Goal: Task Accomplishment & Management: Complete application form

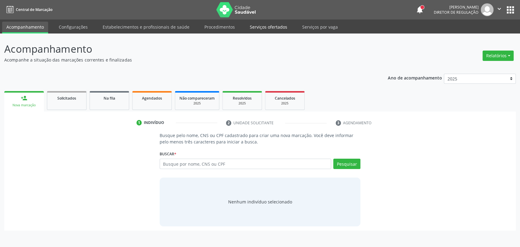
click at [264, 30] on link "Serviços ofertados" at bounding box center [269, 27] width 46 height 11
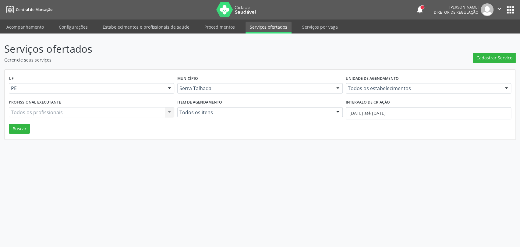
click at [255, 26] on link "Serviços ofertados" at bounding box center [269, 28] width 46 height 12
click at [369, 93] on div "Todos os estabelecimentos" at bounding box center [428, 88] width 165 height 10
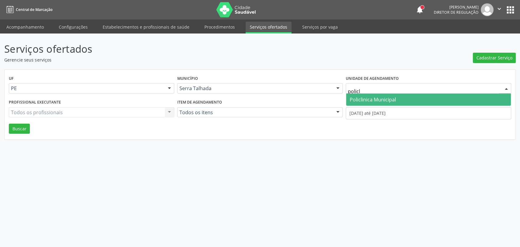
type input "policli"
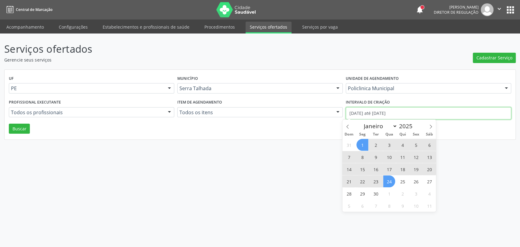
click at [369, 117] on input "[DATE] até [DATE]" at bounding box center [428, 113] width 165 height 12
click at [344, 125] on span at bounding box center [348, 125] width 10 height 10
select select "7"
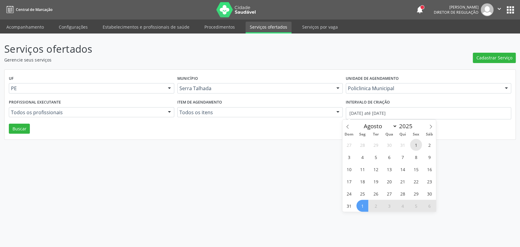
click at [414, 144] on span "1" at bounding box center [416, 145] width 12 height 12
type input "[DATE]"
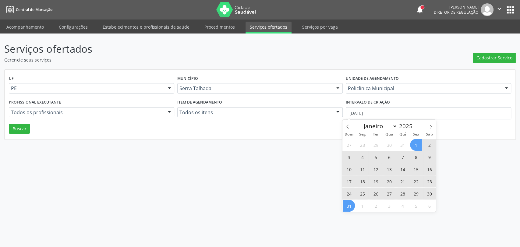
click at [347, 204] on span "31" at bounding box center [349, 206] width 12 height 12
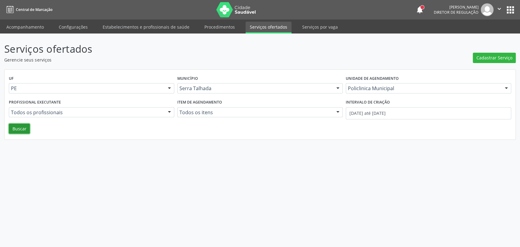
click at [26, 127] on button "Buscar" at bounding box center [19, 129] width 21 height 10
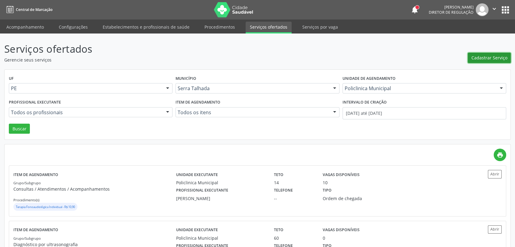
click at [490, 56] on span "Cadastrar Serviço" at bounding box center [489, 58] width 36 height 6
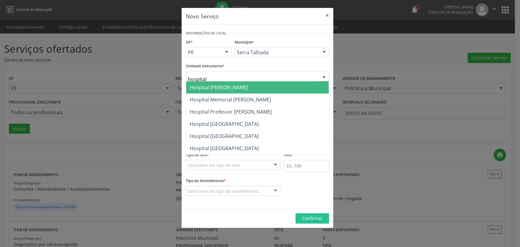
type input "hospital s"
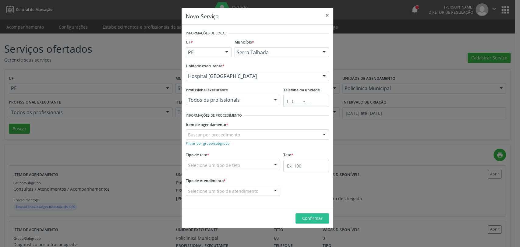
click at [236, 106] on div "Profissional executante Todos os profissionais Todos os profissionais Fisiotera…" at bounding box center [233, 99] width 98 height 26
type input "f"
click at [236, 96] on div "Todos os profissionais" at bounding box center [233, 100] width 94 height 10
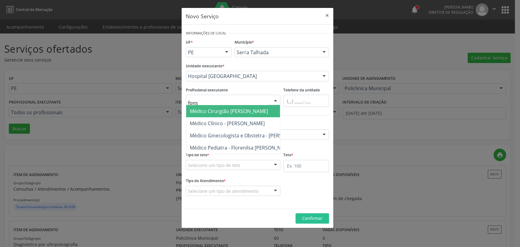
type input "fonse"
click at [326, 15] on button "×" at bounding box center [327, 15] width 12 height 15
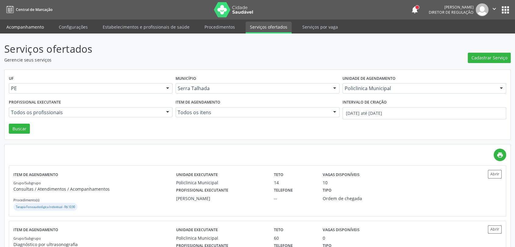
click at [30, 25] on link "Acompanhamento" at bounding box center [25, 27] width 46 height 11
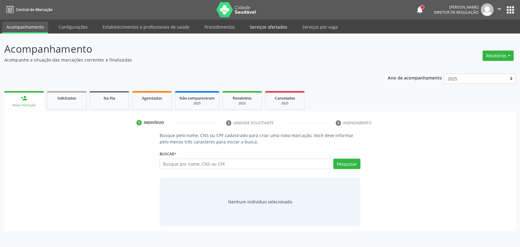
click at [271, 29] on link "Serviços ofertados" at bounding box center [269, 27] width 46 height 11
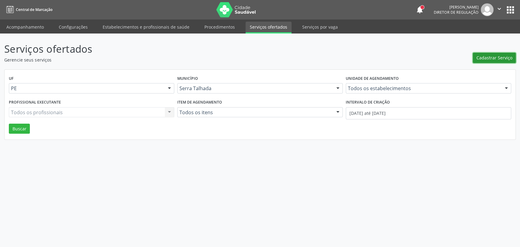
click at [477, 55] on button "Cadastrar Serviço" at bounding box center [494, 58] width 43 height 10
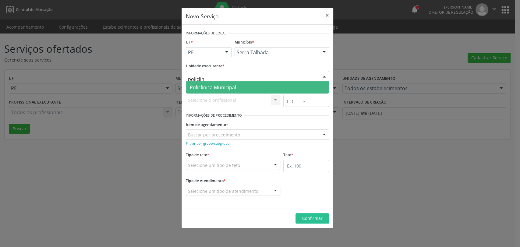
type input "policlini"
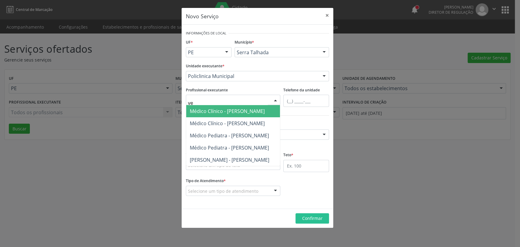
type input "v"
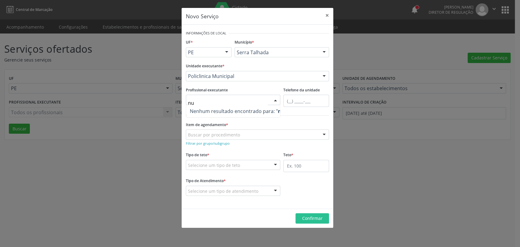
type input "n"
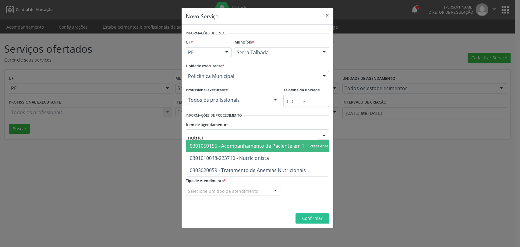
type input "nutricio"
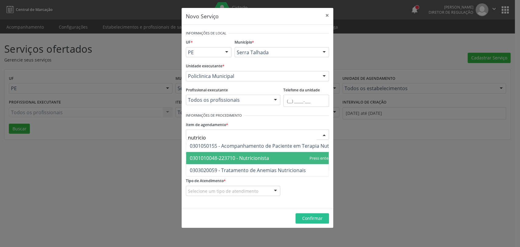
click at [244, 162] on span "0301010048-223710 - Nutricionista" at bounding box center [268, 158] width 164 height 12
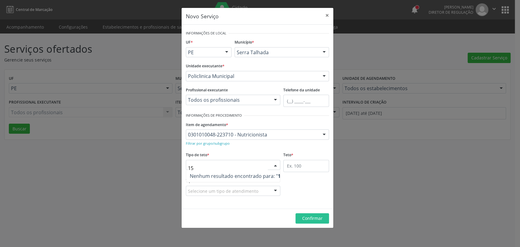
type input "150"
click at [300, 170] on input "text" at bounding box center [306, 166] width 46 height 12
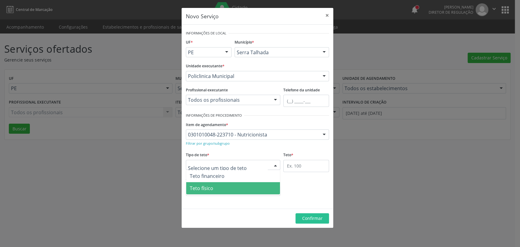
click at [225, 187] on span "Teto físico" at bounding box center [233, 188] width 94 height 12
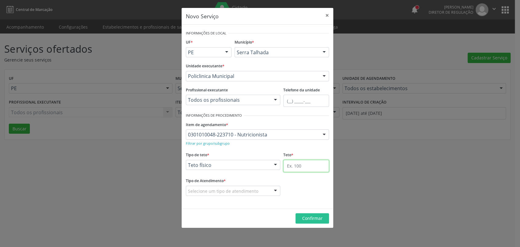
click at [298, 166] on input "text" at bounding box center [306, 166] width 46 height 12
type input "150"
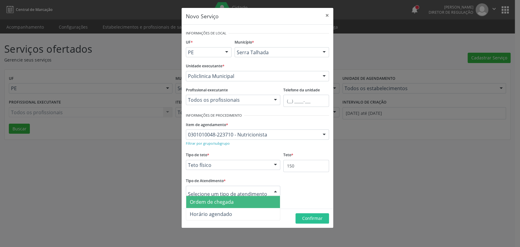
click at [218, 201] on span "Ordem de chegada" at bounding box center [212, 202] width 44 height 7
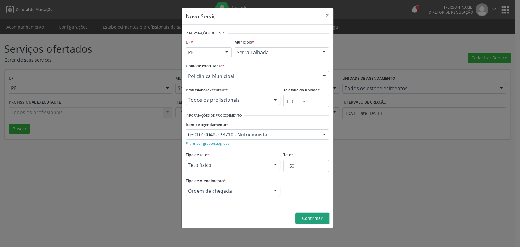
click at [309, 214] on button "Confirmar" at bounding box center [313, 218] width 34 height 10
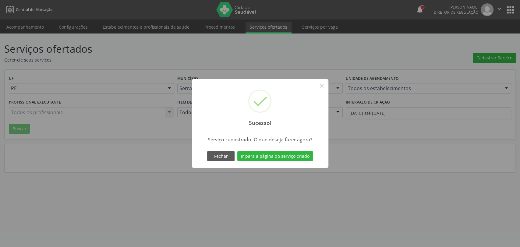
click at [286, 162] on div "Fechar Ir para a página do serviço criado" at bounding box center [260, 156] width 108 height 13
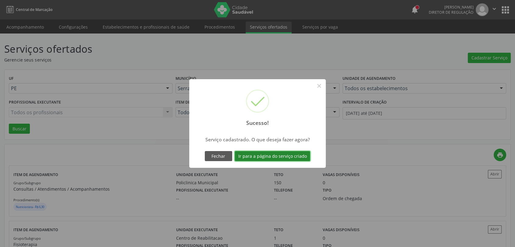
click at [285, 156] on button "Ir para a página do serviço criado" at bounding box center [273, 156] width 76 height 10
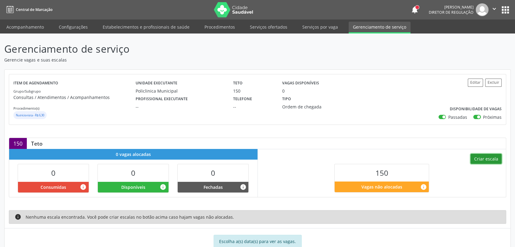
click at [481, 159] on button "Criar escala" at bounding box center [486, 159] width 31 height 10
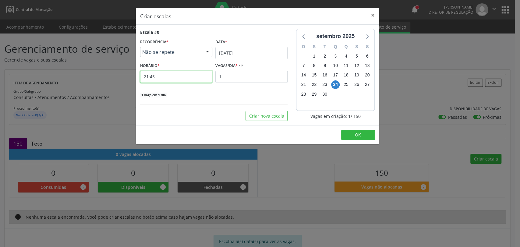
click at [195, 81] on input "21:45" at bounding box center [176, 77] width 72 height 12
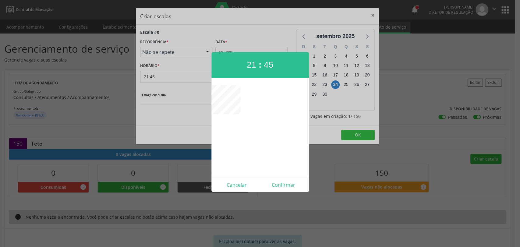
click at [259, 48] on div at bounding box center [260, 123] width 520 height 247
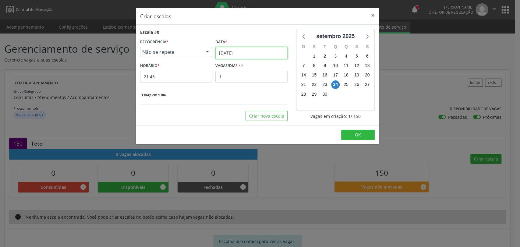
click at [249, 50] on input "[DATE]" at bounding box center [251, 53] width 72 height 12
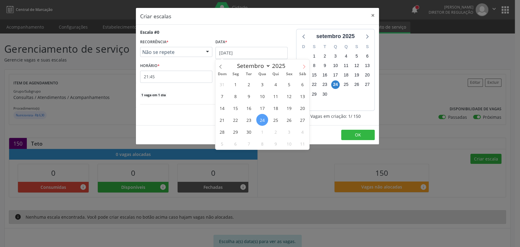
click at [304, 66] on icon at bounding box center [304, 67] width 4 height 4
select select "9"
click at [263, 84] on span "1" at bounding box center [262, 84] width 12 height 12
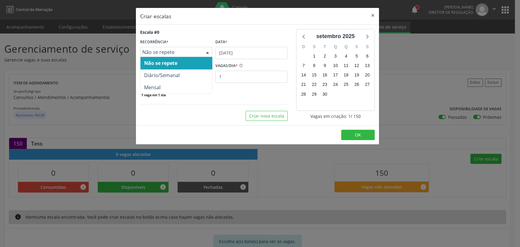
click at [173, 57] on div "Não se repete" at bounding box center [176, 52] width 72 height 10
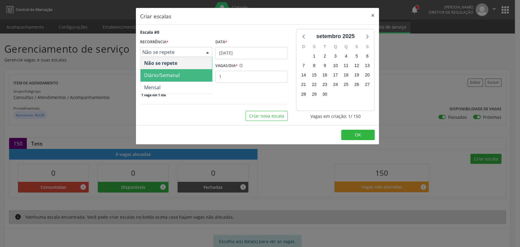
click at [168, 78] on span "Diário/Semanal" at bounding box center [162, 75] width 36 height 7
select select "9"
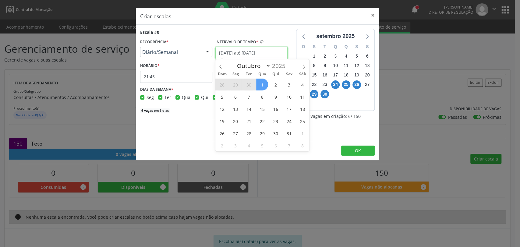
click at [220, 56] on input "[DATE] até [DATE]" at bounding box center [251, 53] width 72 height 12
click at [264, 83] on span "1" at bounding box center [262, 85] width 12 height 12
type input "[DATE]"
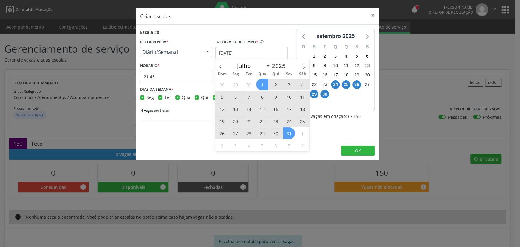
click at [290, 132] on span "31" at bounding box center [289, 133] width 12 height 12
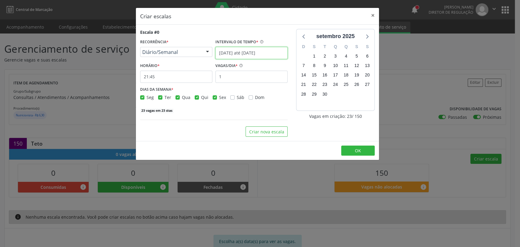
click at [231, 50] on input "[DATE] até [DATE]" at bounding box center [251, 53] width 72 height 12
click at [154, 98] on div "Seg Ter Qua Qui Sex Sáb Dom" at bounding box center [213, 97] width 147 height 6
click at [165, 98] on label "Ter" at bounding box center [168, 97] width 7 height 6
click at [160, 98] on input "Ter" at bounding box center [160, 96] width 4 height 5
checkbox input "false"
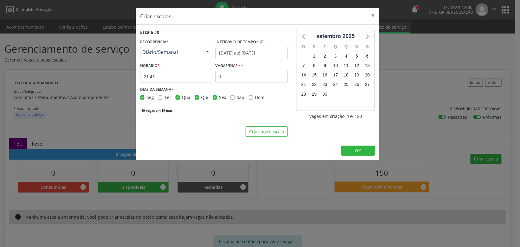
click at [198, 98] on div "Qui" at bounding box center [202, 97] width 14 height 6
click at [201, 98] on label "Qui" at bounding box center [204, 97] width 7 height 6
click at [198, 98] on input "Qui" at bounding box center [197, 96] width 4 height 5
checkbox input "false"
click at [226, 77] on input "1" at bounding box center [251, 77] width 72 height 12
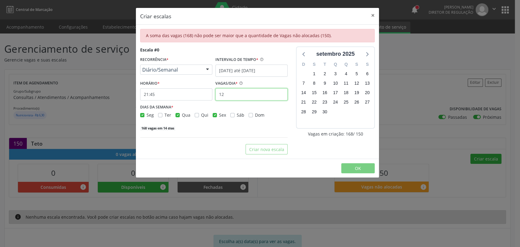
type input "1"
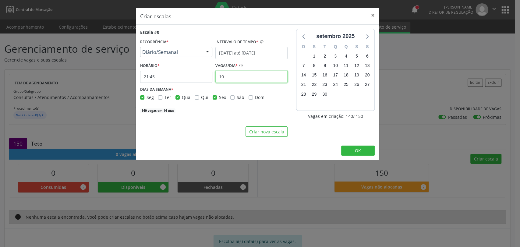
type input "10"
click at [237, 52] on input "[DATE] até [DATE]" at bounding box center [251, 53] width 72 height 12
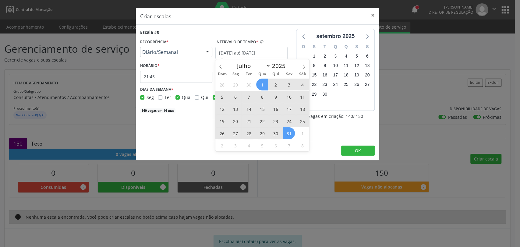
click at [261, 85] on span "1" at bounding box center [262, 85] width 12 height 12
type input "[DATE]"
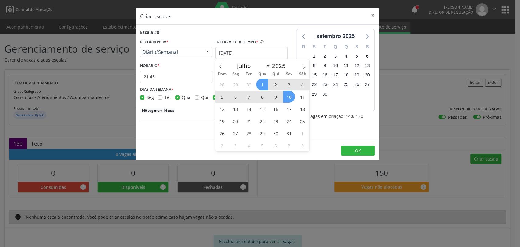
click at [289, 98] on span "10" at bounding box center [289, 97] width 12 height 12
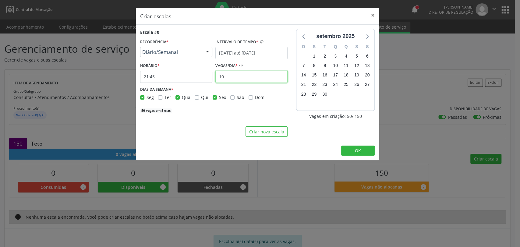
click at [234, 77] on input "10" at bounding box center [251, 77] width 72 height 12
type input "12"
click at [252, 133] on button "Criar nova escala" at bounding box center [267, 131] width 42 height 10
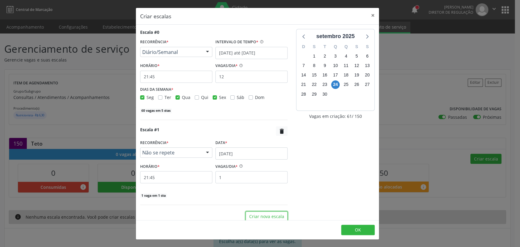
scroll to position [5, 0]
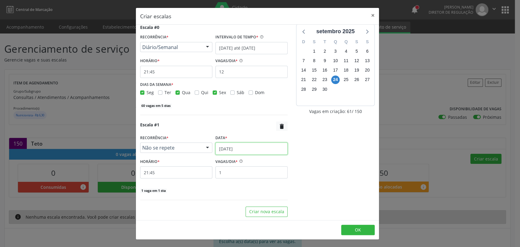
click at [238, 149] on input "[DATE]" at bounding box center [251, 149] width 72 height 12
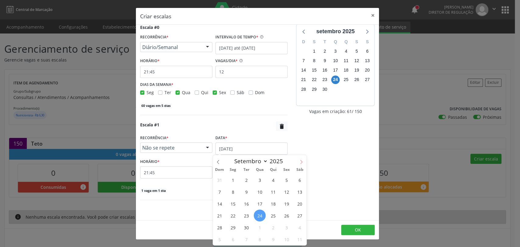
click at [302, 162] on icon at bounding box center [301, 162] width 4 height 4
select select "9"
click at [235, 214] on span "20" at bounding box center [233, 216] width 12 height 12
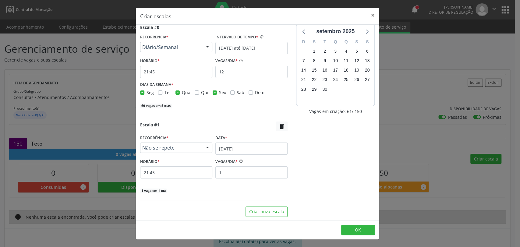
click at [181, 137] on div "RECORRÊNCIA * Não se repete Não se repete Diário/Semanal Mensal Nenhum resultad…" at bounding box center [176, 143] width 72 height 20
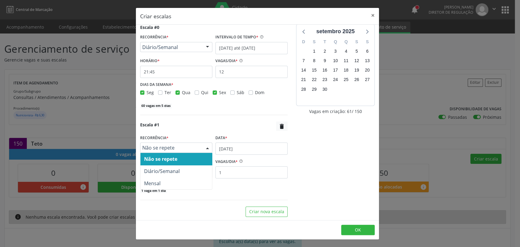
click at [171, 147] on span "Não se repete" at bounding box center [171, 148] width 58 height 6
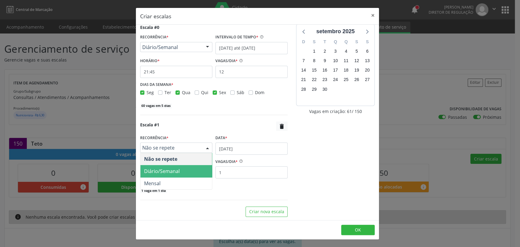
click at [171, 170] on span "Diário/Semanal" at bounding box center [162, 171] width 36 height 7
select select "9"
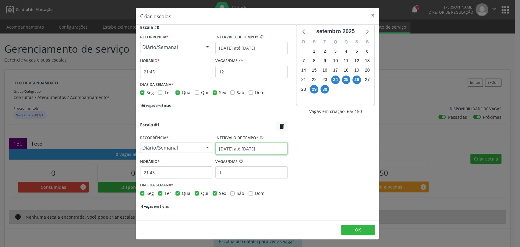
click at [230, 149] on input "[DATE] até [DATE]" at bounding box center [251, 149] width 72 height 12
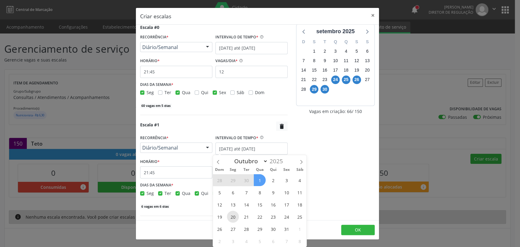
click at [232, 218] on span "20" at bounding box center [233, 217] width 12 height 12
type input "[DATE]"
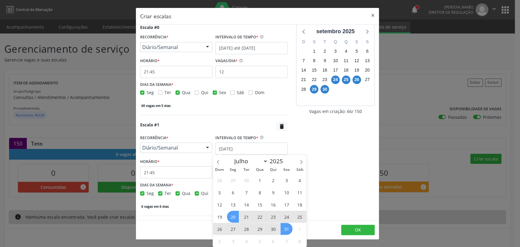
click at [287, 229] on span "31" at bounding box center [287, 229] width 12 height 12
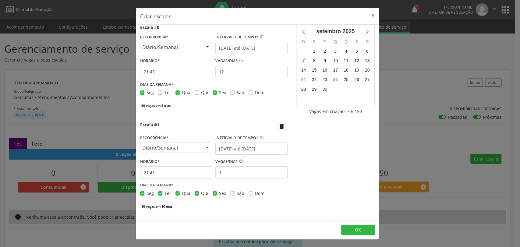
click at [159, 196] on div "Ter" at bounding box center [164, 193] width 13 height 6
click at [165, 194] on label "Ter" at bounding box center [168, 193] width 7 height 6
click at [159, 194] on input "Ter" at bounding box center [160, 192] width 4 height 5
checkbox input "false"
click at [194, 194] on div "Seg Ter Qua Qui Sex Sáb Dom" at bounding box center [213, 193] width 147 height 6
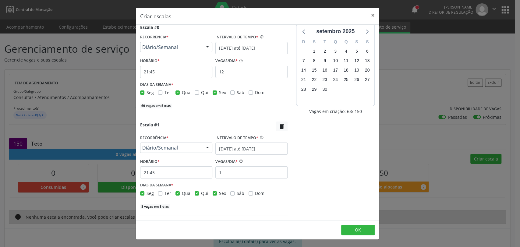
click at [201, 192] on label "Qui" at bounding box center [204, 193] width 7 height 6
click at [197, 192] on input "Qui" at bounding box center [197, 192] width 4 height 5
checkbox input "false"
click at [229, 173] on input "1" at bounding box center [251, 172] width 72 height 12
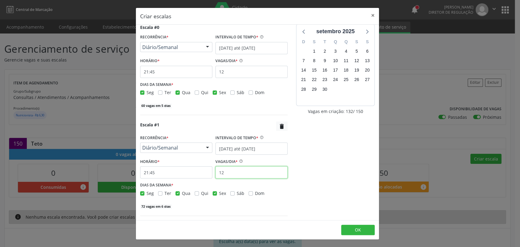
type input "12"
click at [231, 69] on input "12" at bounding box center [251, 72] width 72 height 12
type input "13"
click at [234, 176] on input "12" at bounding box center [251, 172] width 72 height 12
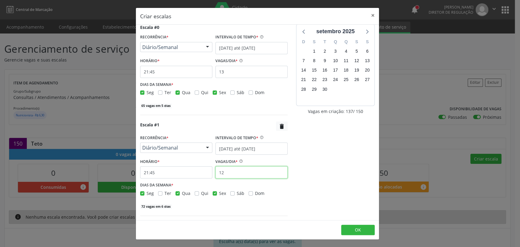
click at [234, 176] on input "12" at bounding box center [251, 172] width 72 height 12
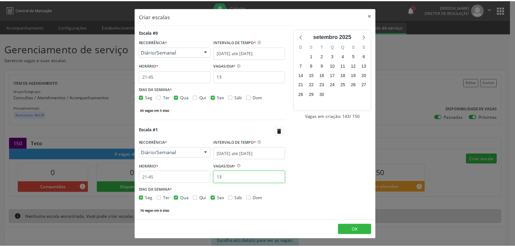
scroll to position [21, 0]
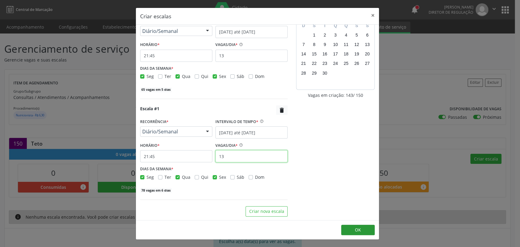
type input "13"
click at [351, 226] on button "OK" at bounding box center [358, 230] width 34 height 10
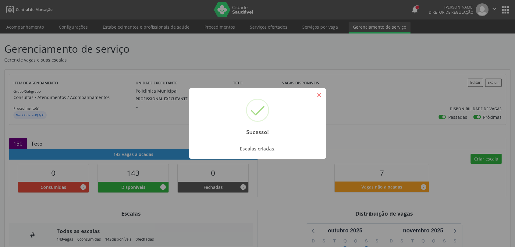
click at [321, 99] on button "×" at bounding box center [319, 95] width 10 height 10
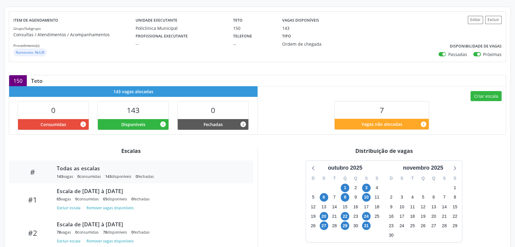
scroll to position [105, 0]
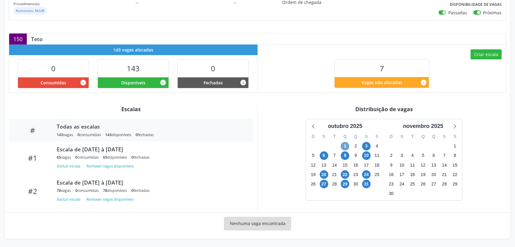
click at [343, 145] on span "1" at bounding box center [345, 146] width 9 height 9
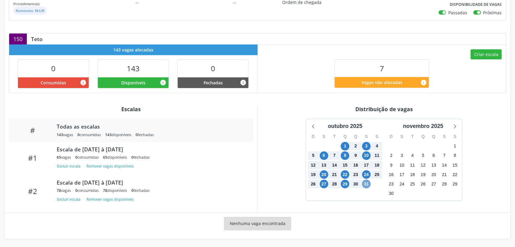
click at [365, 186] on span "31" at bounding box center [366, 184] width 9 height 9
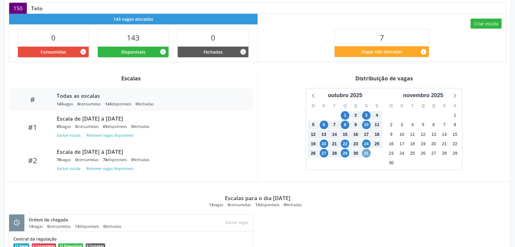
scroll to position [0, 0]
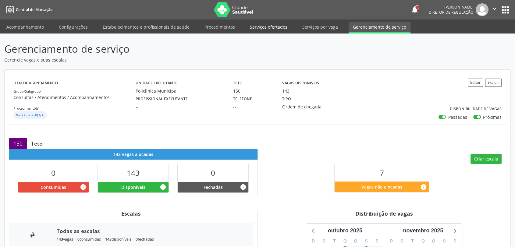
click at [270, 25] on link "Serviços ofertados" at bounding box center [269, 27] width 46 height 11
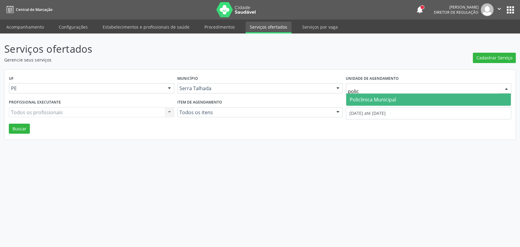
type input "policl"
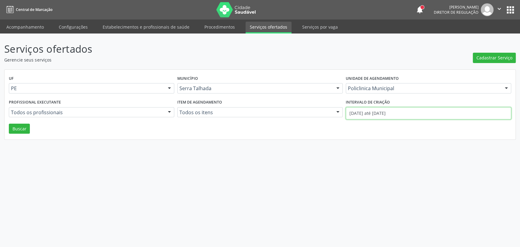
click at [375, 119] on body "Central de Marcação notifications [PERSON_NAME] Diretor de regulação  Configur…" at bounding box center [260, 123] width 520 height 247
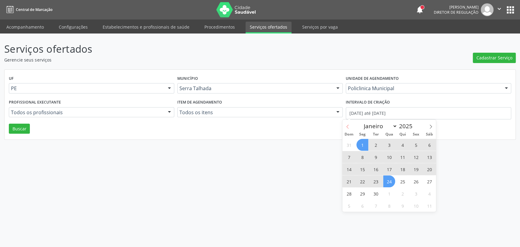
click at [350, 127] on span at bounding box center [348, 125] width 10 height 10
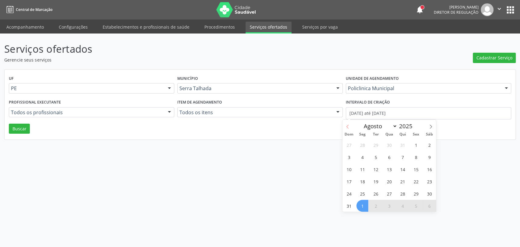
click at [350, 127] on span at bounding box center [348, 125] width 10 height 10
select select "6"
click at [374, 147] on span "1" at bounding box center [376, 145] width 12 height 12
type input "[DATE]"
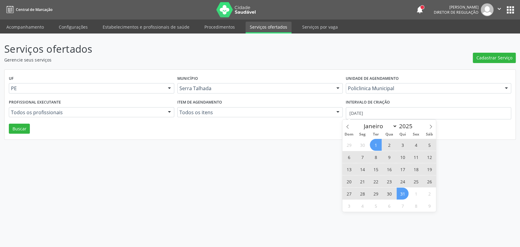
click at [402, 196] on span "31" at bounding box center [403, 194] width 12 height 12
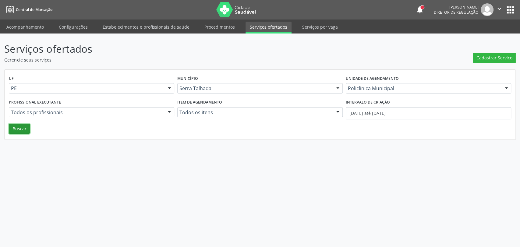
click at [15, 130] on button "Buscar" at bounding box center [19, 129] width 21 height 10
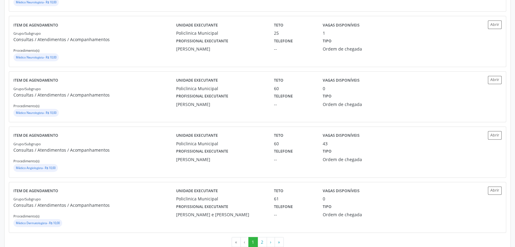
scroll to position [787, 0]
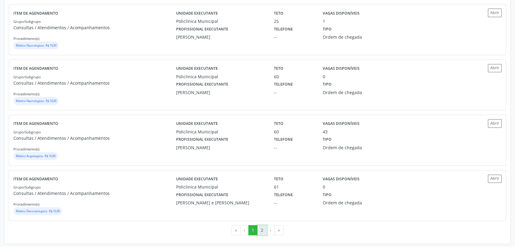
click at [261, 227] on button "2" at bounding box center [262, 230] width 9 height 10
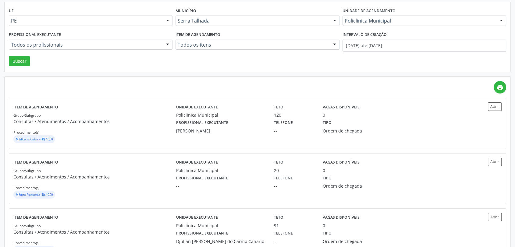
scroll to position [0, 0]
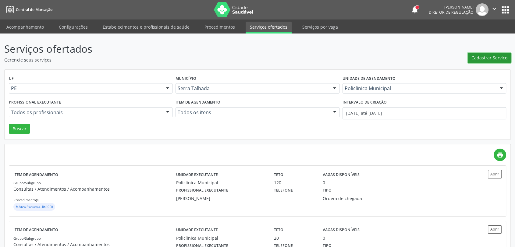
click at [471, 60] on button "Cadastrar Serviço" at bounding box center [489, 58] width 43 height 10
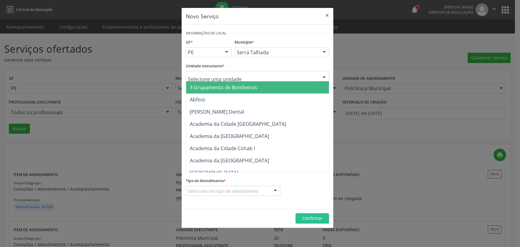
click at [201, 80] on div at bounding box center [257, 76] width 143 height 10
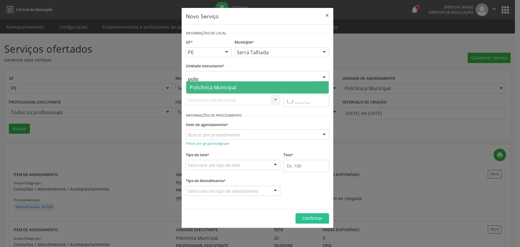
type input "policl"
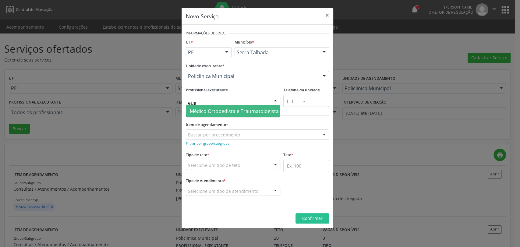
type input "euge"
click at [202, 110] on span "Médico Ortopedista e Traumatologista - [PERSON_NAME]" at bounding box center [255, 111] width 131 height 7
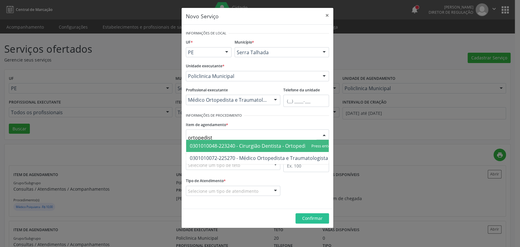
type input "ortopedista"
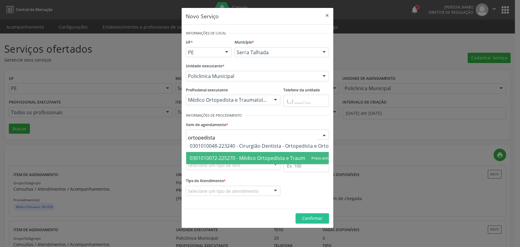
click at [210, 160] on span "0301010072-225270 - Médico Ortopedista e Traumatologista" at bounding box center [259, 158] width 138 height 7
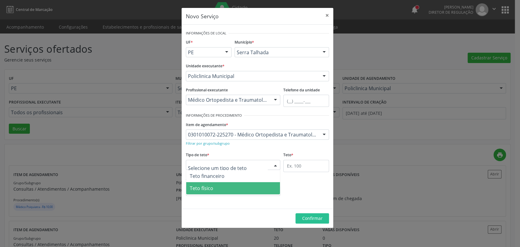
click at [222, 186] on span "Teto físico" at bounding box center [233, 188] width 94 height 12
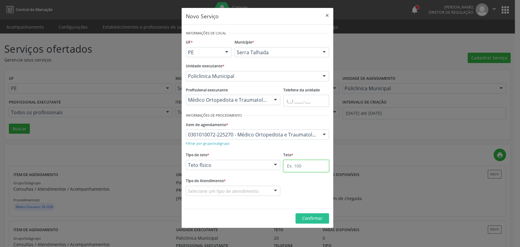
click at [298, 169] on input "text" at bounding box center [306, 166] width 46 height 12
type input "100"
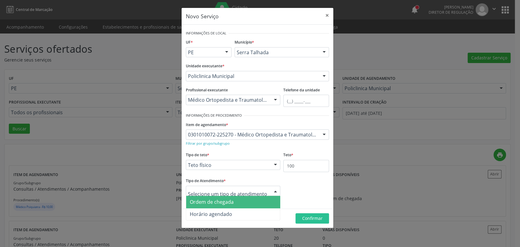
click at [229, 204] on span "Ordem de chegada" at bounding box center [212, 202] width 44 height 7
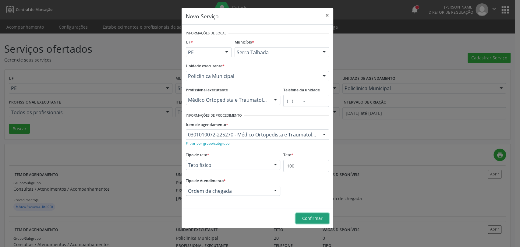
click at [319, 217] on span "Confirmar" at bounding box center [312, 218] width 20 height 6
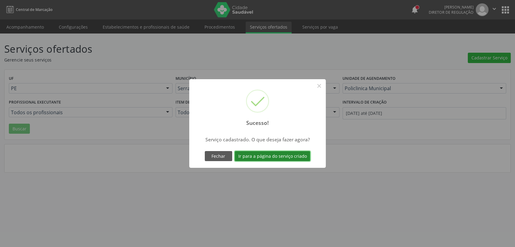
click at [290, 155] on button "Ir para a página do serviço criado" at bounding box center [273, 156] width 76 height 10
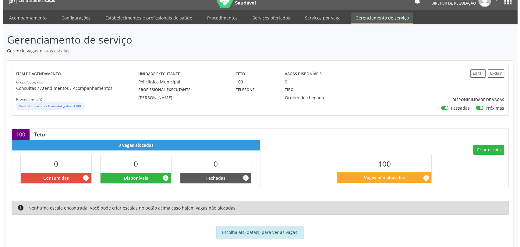
scroll to position [18, 0]
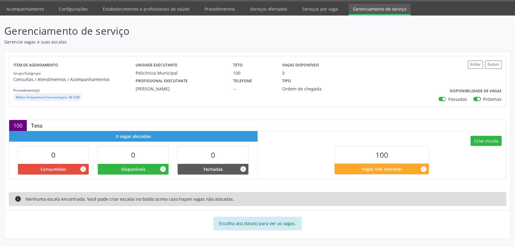
click at [448, 96] on label "Passadas" at bounding box center [457, 99] width 19 height 6
click at [441, 96] on input "Passadas" at bounding box center [441, 98] width 4 height 5
checkbox input "false"
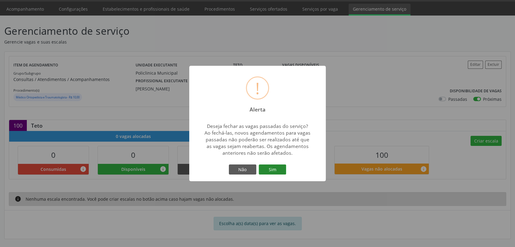
click at [283, 168] on button "Sim" at bounding box center [272, 170] width 27 height 10
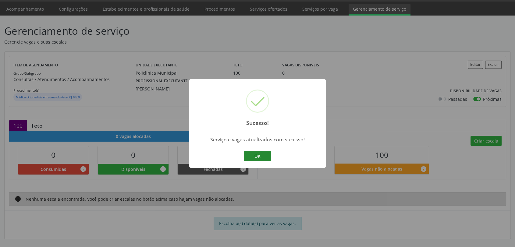
click at [256, 154] on button "OK" at bounding box center [257, 156] width 27 height 10
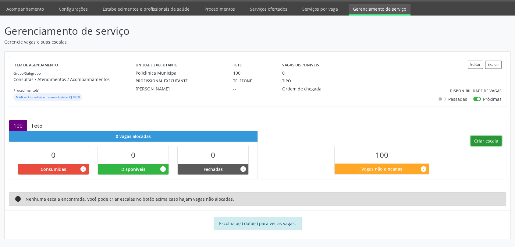
click at [478, 138] on button "Criar escala" at bounding box center [486, 141] width 31 height 10
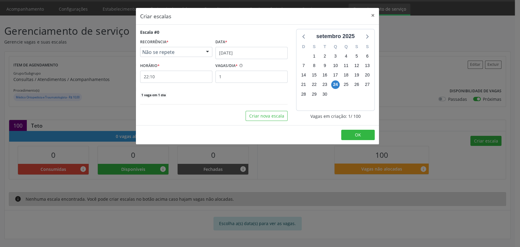
click at [172, 56] on div "Não se repete" at bounding box center [176, 52] width 72 height 10
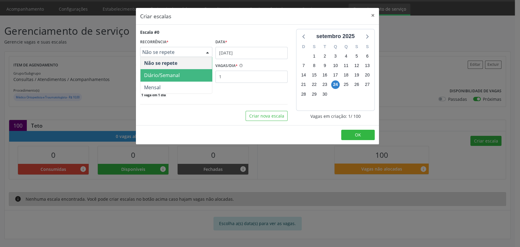
click at [163, 78] on span "Diário/Semanal" at bounding box center [162, 75] width 36 height 7
select select "9"
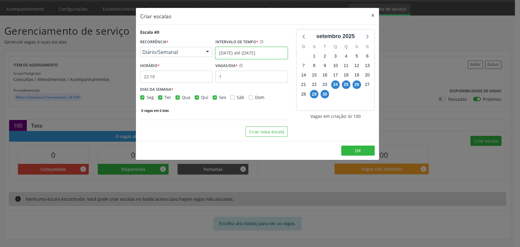
click at [239, 48] on input "[DATE] até [DATE]" at bounding box center [251, 53] width 72 height 12
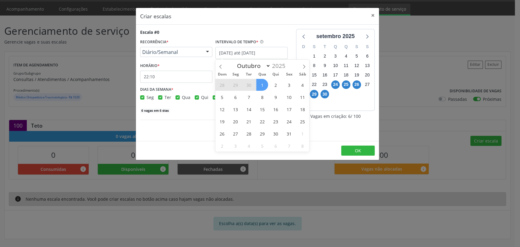
click at [176, 52] on span "Diário/Semanal" at bounding box center [171, 52] width 58 height 6
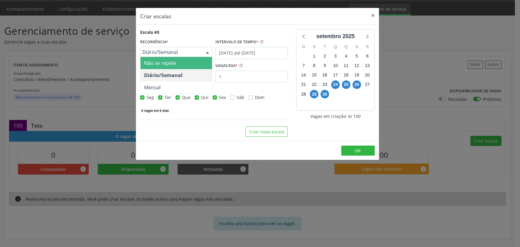
click at [175, 59] on span "Não se repete" at bounding box center [176, 63] width 72 height 12
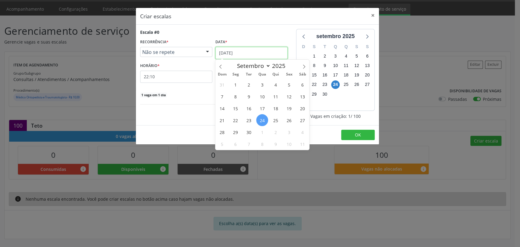
click at [233, 52] on input "[DATE]" at bounding box center [251, 53] width 72 height 12
click at [251, 85] on span "2" at bounding box center [249, 85] width 12 height 12
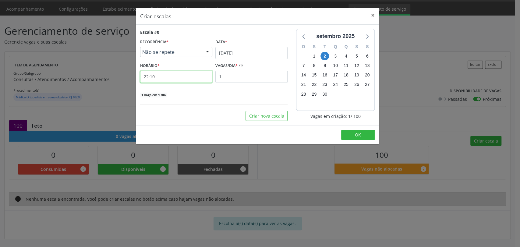
click at [161, 76] on input "22:10" at bounding box center [176, 77] width 72 height 12
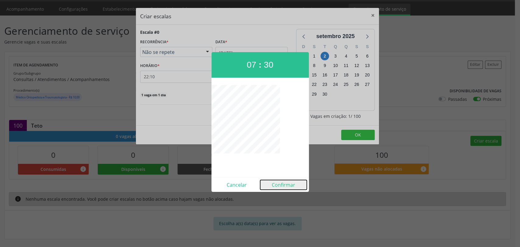
click at [278, 181] on button "Confirmar" at bounding box center [283, 185] width 47 height 10
type input "07:30"
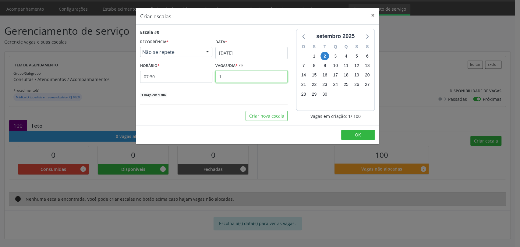
click at [240, 80] on input "1" at bounding box center [251, 77] width 72 height 12
type input "15"
click at [268, 118] on button "Criar nova escala" at bounding box center [267, 116] width 42 height 10
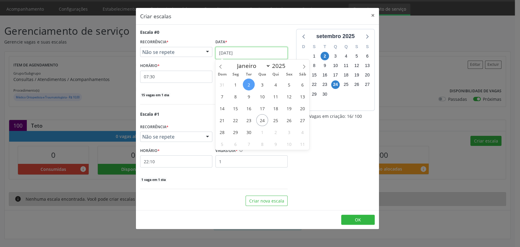
click at [239, 53] on input "[DATE]" at bounding box center [251, 53] width 72 height 12
click at [307, 65] on span at bounding box center [304, 65] width 10 height 10
select select "9"
click at [275, 83] on span "2" at bounding box center [276, 85] width 12 height 12
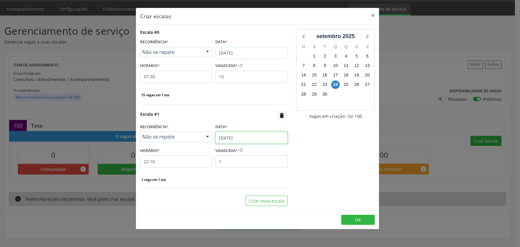
click at [241, 140] on input "[DATE]" at bounding box center [251, 138] width 72 height 12
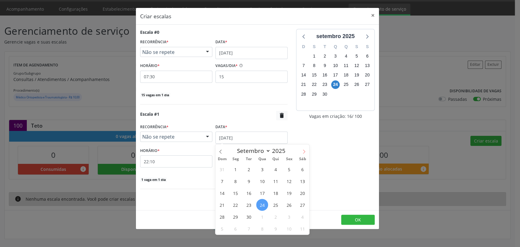
click at [302, 151] on icon at bounding box center [304, 152] width 4 height 4
select select "9"
click at [274, 169] on span "2" at bounding box center [276, 169] width 12 height 12
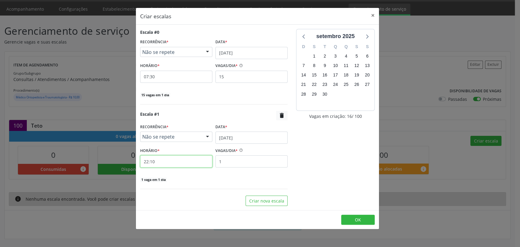
click at [178, 164] on input "22:10" at bounding box center [176, 161] width 72 height 12
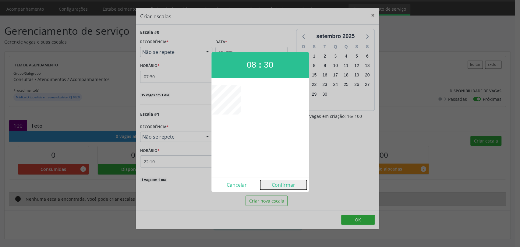
click at [284, 186] on button "Confirmar" at bounding box center [283, 185] width 47 height 10
type input "08:30"
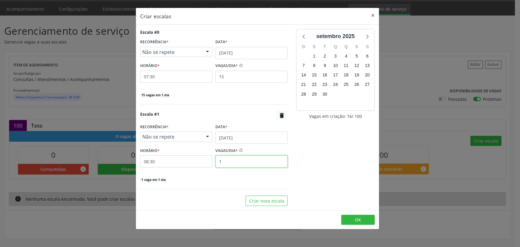
click at [234, 163] on input "1" at bounding box center [251, 161] width 72 height 12
type input "10"
click at [281, 198] on button "Criar nova escala" at bounding box center [267, 201] width 42 height 10
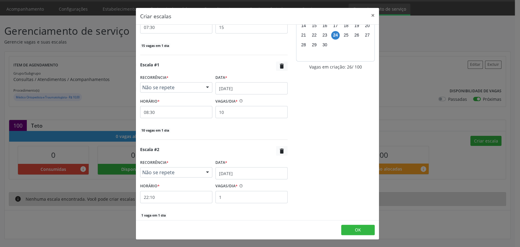
scroll to position [74, 0]
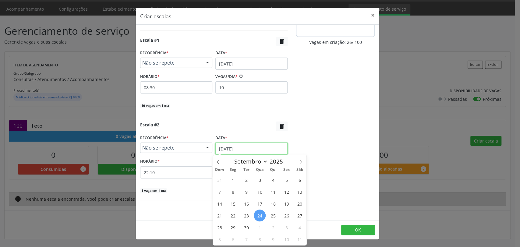
click at [236, 149] on input "[DATE]" at bounding box center [251, 149] width 72 height 12
click at [299, 160] on span at bounding box center [301, 160] width 10 height 10
select select "9"
click at [174, 147] on span "Não se repete" at bounding box center [171, 148] width 58 height 6
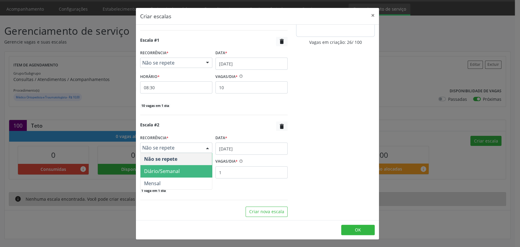
click at [174, 169] on span "Diário/Semanal" at bounding box center [162, 171] width 36 height 7
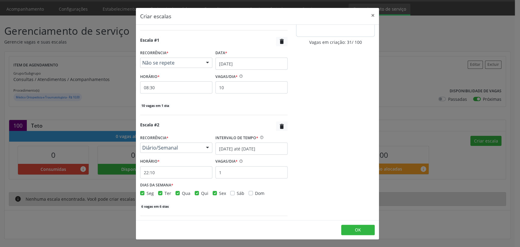
click at [147, 194] on label "Seg" at bounding box center [150, 193] width 7 height 6
click at [140, 194] on input "Seg" at bounding box center [142, 192] width 4 height 5
checkbox input "false"
click at [165, 192] on label "Ter" at bounding box center [168, 193] width 7 height 6
click at [158, 192] on input "Ter" at bounding box center [160, 192] width 4 height 5
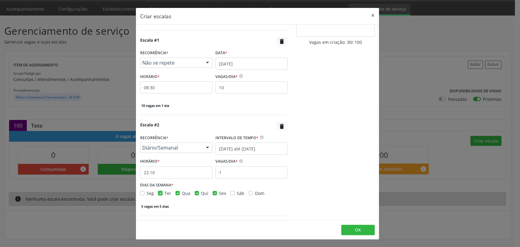
checkbox input "false"
click at [182, 192] on label "Qua" at bounding box center [186, 193] width 9 height 6
click at [178, 192] on input "Qua" at bounding box center [178, 192] width 4 height 5
checkbox input "false"
click at [219, 191] on label "Sex" at bounding box center [222, 193] width 7 height 6
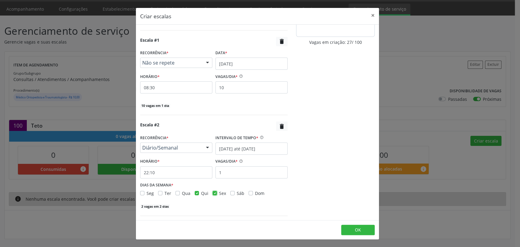
click at [213, 191] on input "Sex" at bounding box center [215, 192] width 4 height 5
checkbox input "false"
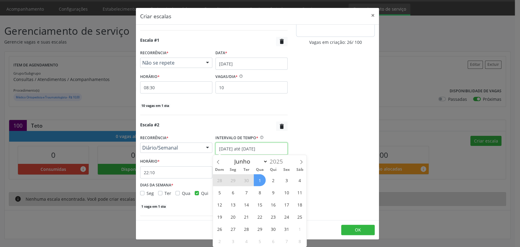
click at [256, 149] on input "[DATE] até [DATE]" at bounding box center [251, 149] width 72 height 12
click at [272, 201] on span "16" at bounding box center [273, 205] width 12 height 12
type input "[DATE]"
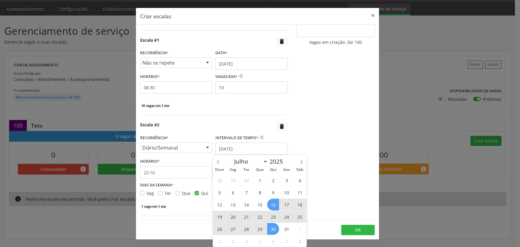
click at [275, 229] on span "30" at bounding box center [273, 229] width 12 height 12
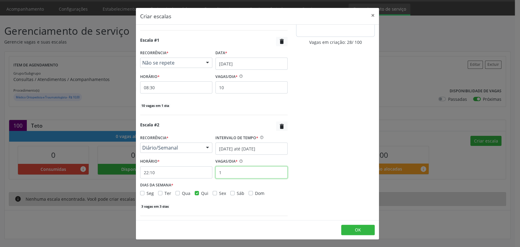
click at [248, 176] on input "1" at bounding box center [251, 172] width 72 height 12
type input "15"
click at [185, 168] on input "22:10" at bounding box center [176, 172] width 72 height 12
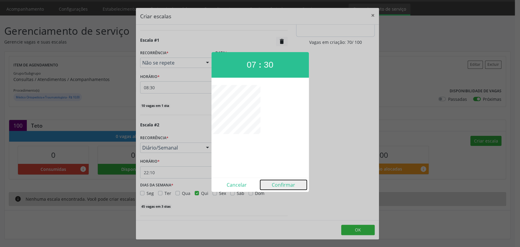
click at [279, 189] on button "Confirmar" at bounding box center [283, 185] width 47 height 10
type input "07:30"
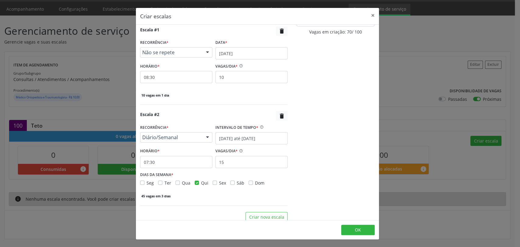
scroll to position [90, 0]
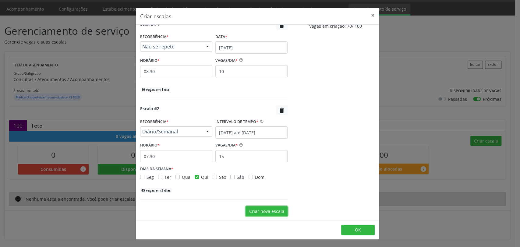
click at [264, 211] on button "Criar nova escala" at bounding box center [267, 211] width 42 height 10
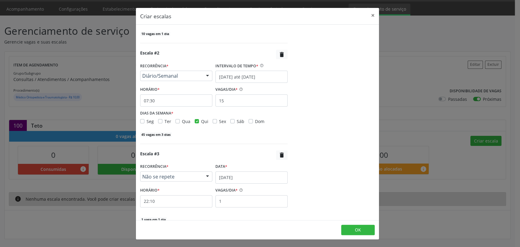
scroll to position [175, 0]
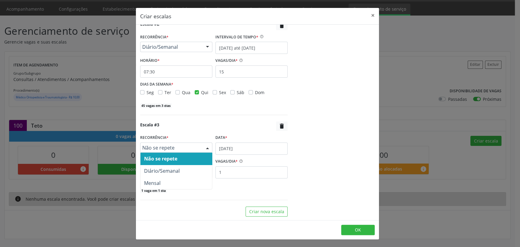
click at [181, 149] on span "Não se repete" at bounding box center [171, 148] width 58 height 6
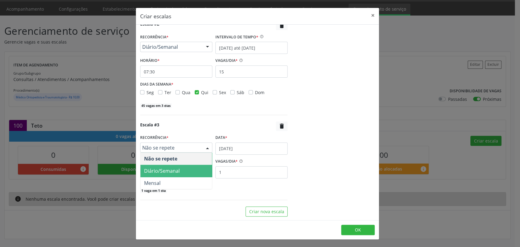
click at [177, 169] on span "Diário/Semanal" at bounding box center [162, 171] width 36 height 7
select select "9"
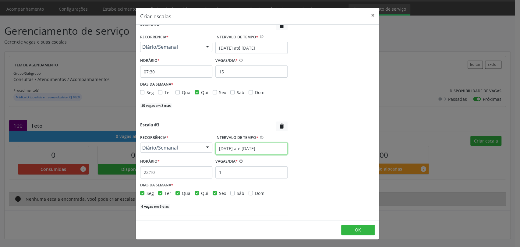
click at [227, 149] on input "[DATE] até [DATE]" at bounding box center [251, 149] width 72 height 12
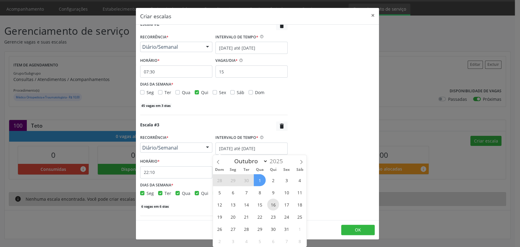
click at [276, 202] on span "16" at bounding box center [273, 205] width 12 height 12
type input "[DATE]"
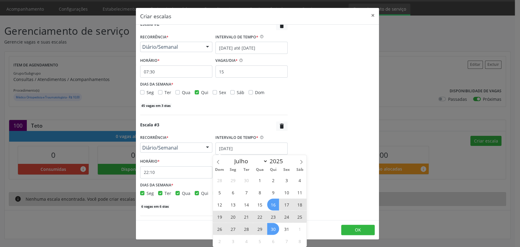
click at [276, 232] on span "30" at bounding box center [273, 229] width 12 height 12
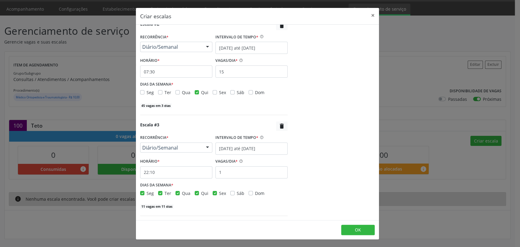
click at [219, 191] on label "Sex" at bounding box center [222, 193] width 7 height 6
click at [213, 191] on input "Sex" at bounding box center [215, 192] width 4 height 5
checkbox input "false"
click at [182, 192] on label "Qua" at bounding box center [186, 193] width 9 height 6
click at [176, 192] on input "Qua" at bounding box center [178, 192] width 4 height 5
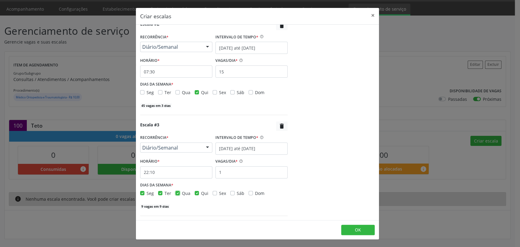
checkbox input "false"
click at [165, 193] on label "Ter" at bounding box center [168, 193] width 7 height 6
click at [158, 193] on input "Ter" at bounding box center [160, 192] width 4 height 5
checkbox input "false"
click at [144, 192] on div "Seg" at bounding box center [147, 193] width 14 height 6
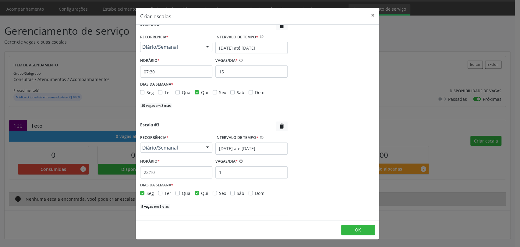
click at [147, 192] on label "Seg" at bounding box center [150, 193] width 7 height 6
click at [142, 192] on input "Seg" at bounding box center [142, 192] width 4 height 5
checkbox input "false"
click at [157, 172] on input "22:10" at bounding box center [176, 172] width 72 height 12
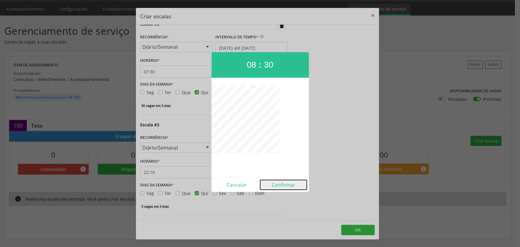
click at [277, 187] on button "Confirmar" at bounding box center [283, 185] width 47 height 10
type input "08:30"
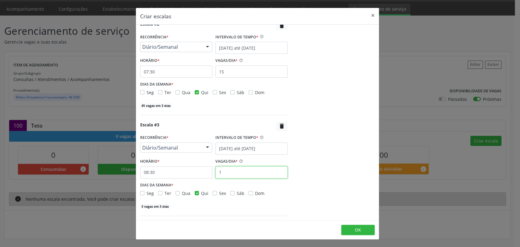
click at [254, 172] on input "1" at bounding box center [251, 172] width 72 height 12
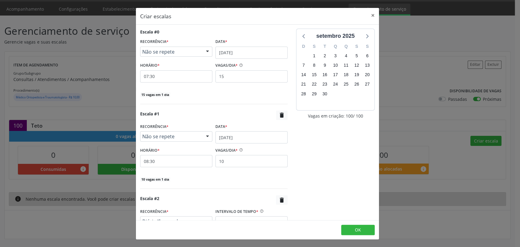
scroll to position [0, 0]
type input "10"
click at [368, 231] on button "OK" at bounding box center [358, 230] width 34 height 10
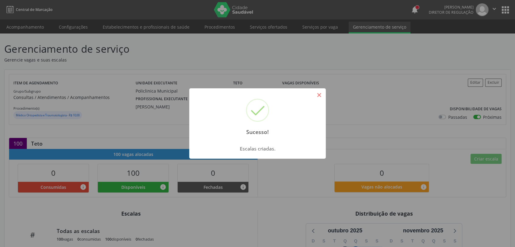
click at [317, 95] on button "×" at bounding box center [319, 95] width 10 height 10
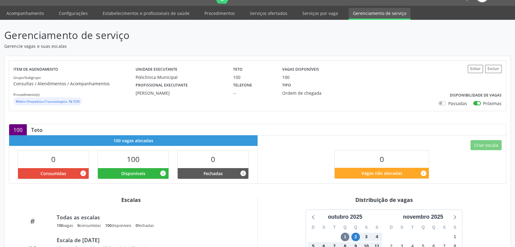
scroll to position [68, 0]
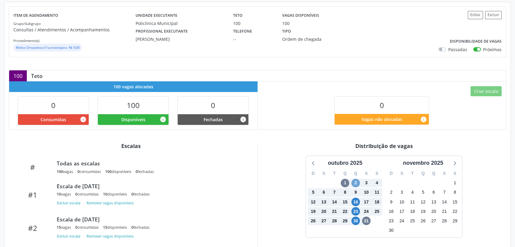
click at [357, 185] on span "2" at bounding box center [355, 183] width 9 height 9
click at [357, 219] on span "30" at bounding box center [355, 221] width 9 height 9
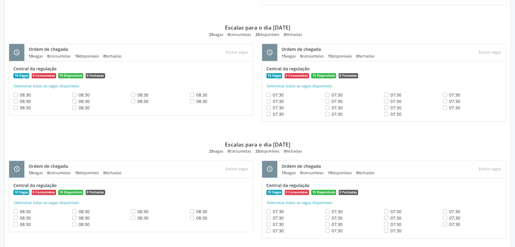
scroll to position [551, 0]
